Goal: Task Accomplishment & Management: Use online tool/utility

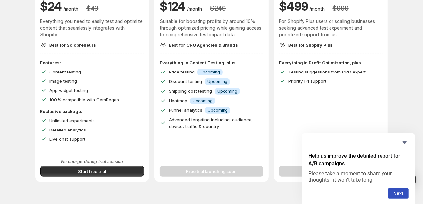
scroll to position [94, 0]
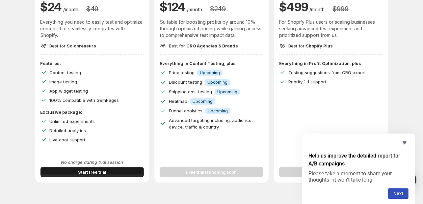
click at [120, 170] on button "Start free trial" at bounding box center [92, 171] width 104 height 11
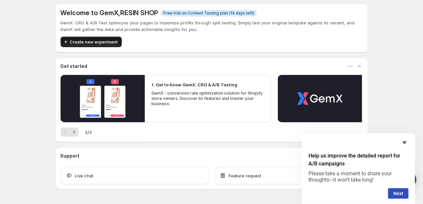
scroll to position [78, 0]
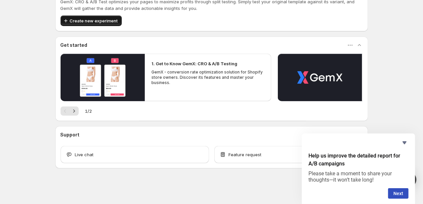
click at [96, 19] on span "Create new experiment" at bounding box center [94, 20] width 48 height 7
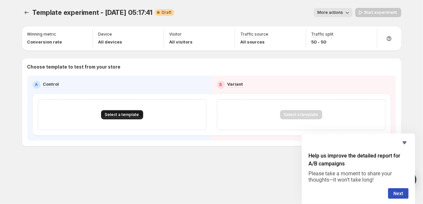
click at [108, 116] on span "Select a template" at bounding box center [122, 114] width 34 height 5
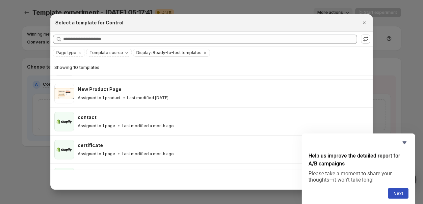
scroll to position [186, 0]
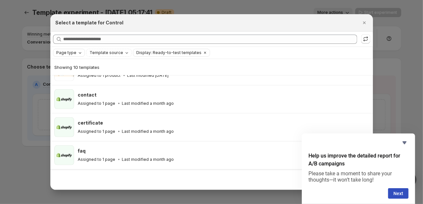
click at [80, 53] on icon "Page type" at bounding box center [79, 52] width 5 height 5
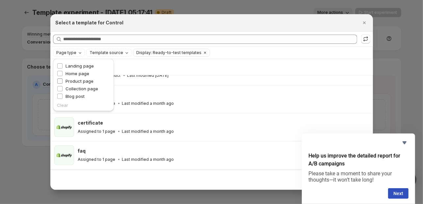
click at [86, 83] on span "Product page" at bounding box center [79, 80] width 28 height 5
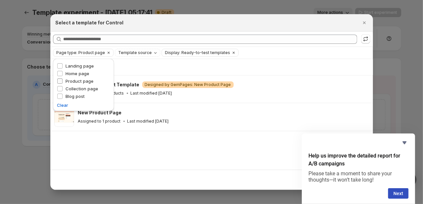
scroll to position [0, 0]
click at [157, 66] on div "Showing 2 templates" at bounding box center [211, 67] width 314 height 7
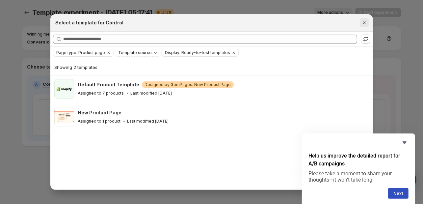
click at [362, 23] on icon "Close" at bounding box center [364, 22] width 7 height 7
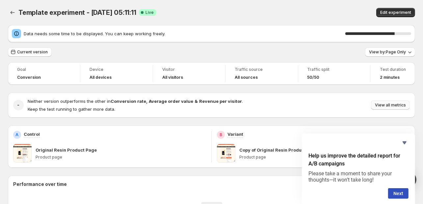
click at [387, 105] on span "View all metrics" at bounding box center [390, 104] width 31 height 5
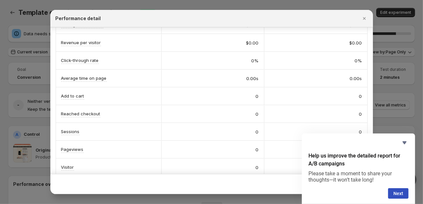
scroll to position [96, 0]
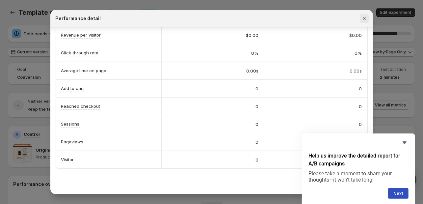
click at [361, 17] on button "Close" at bounding box center [364, 18] width 9 height 9
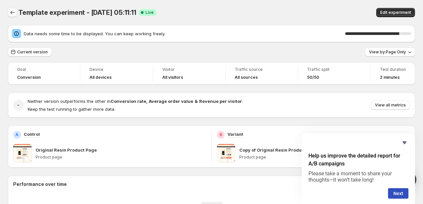
click at [12, 14] on icon "Back" at bounding box center [12, 12] width 7 height 7
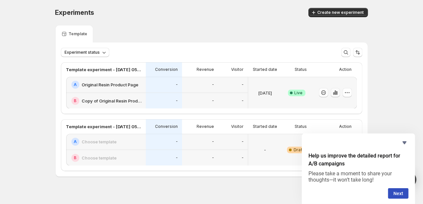
click at [336, 92] on icon "button" at bounding box center [334, 92] width 1 height 4
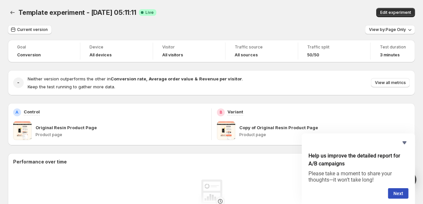
click at [384, 78] on div "Neither version outperforms the other in Conversion rate , Average order value …" at bounding box center [219, 82] width 382 height 14
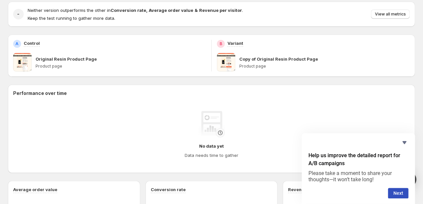
scroll to position [78, 0]
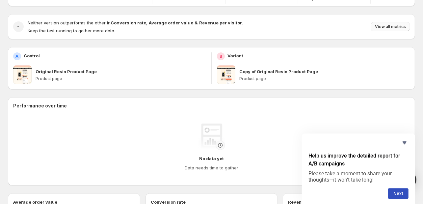
click at [390, 26] on span "View all metrics" at bounding box center [390, 26] width 31 height 5
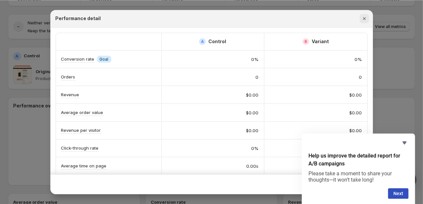
click at [364, 16] on icon "Close" at bounding box center [364, 18] width 7 height 7
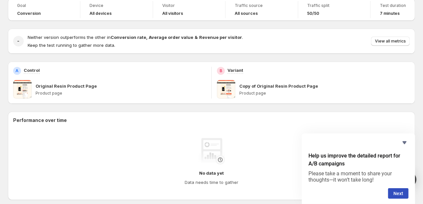
scroll to position [61, 0]
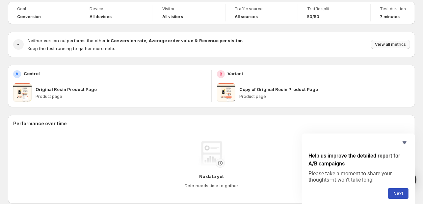
click at [381, 45] on span "View all metrics" at bounding box center [390, 44] width 31 height 5
